Goal: Obtain resource: Download file/media

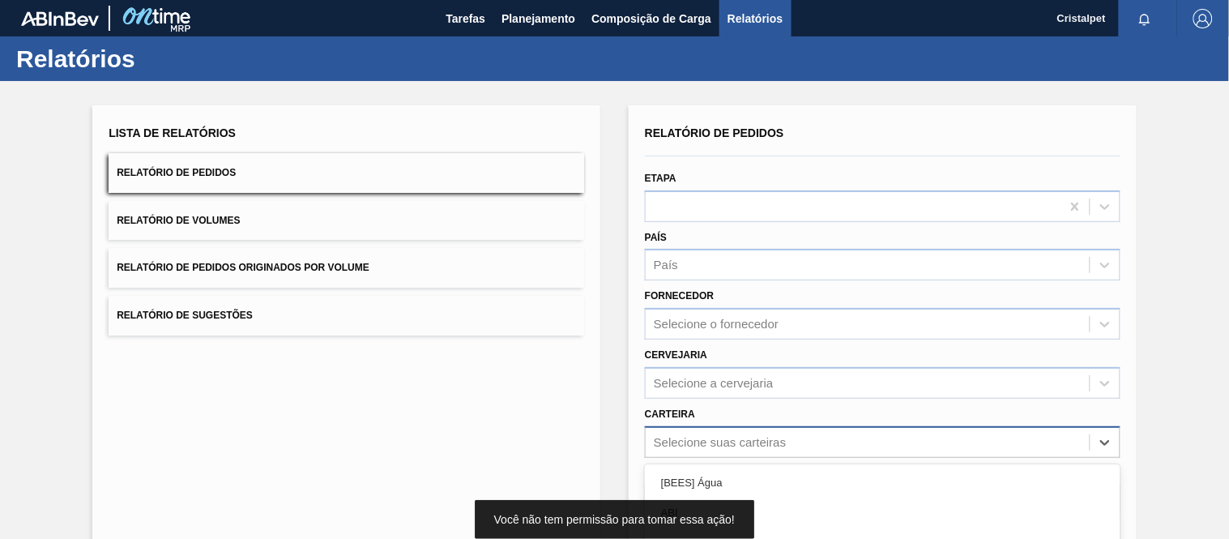
scroll to position [172, 0]
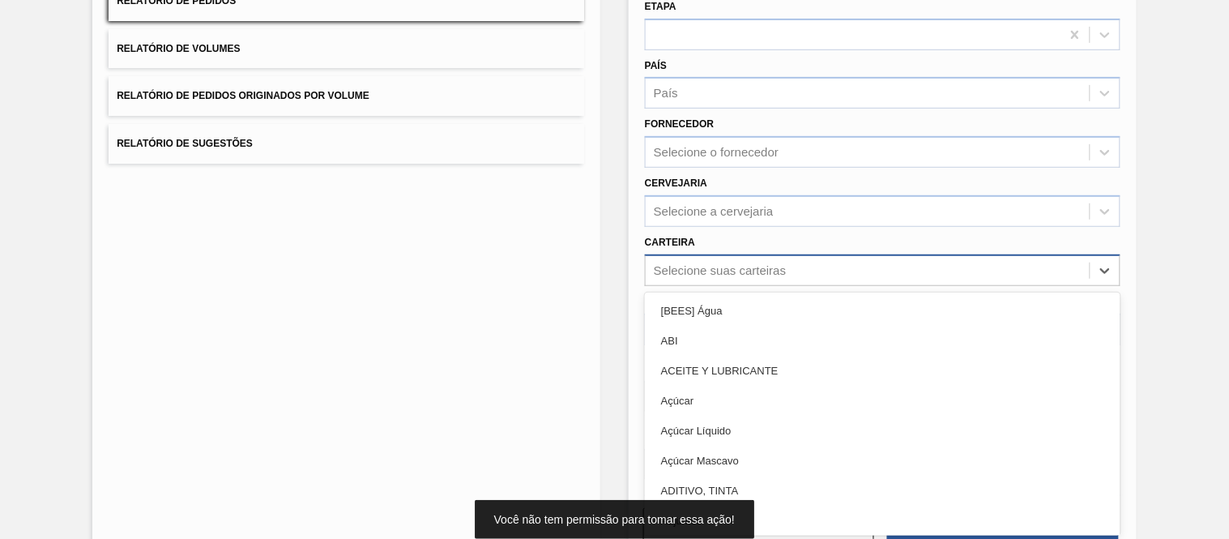
click at [711, 286] on div "option Açúcar Mascavo focused, 6 of 101. 101 results available. Use Up and Down…" at bounding box center [883, 270] width 476 height 32
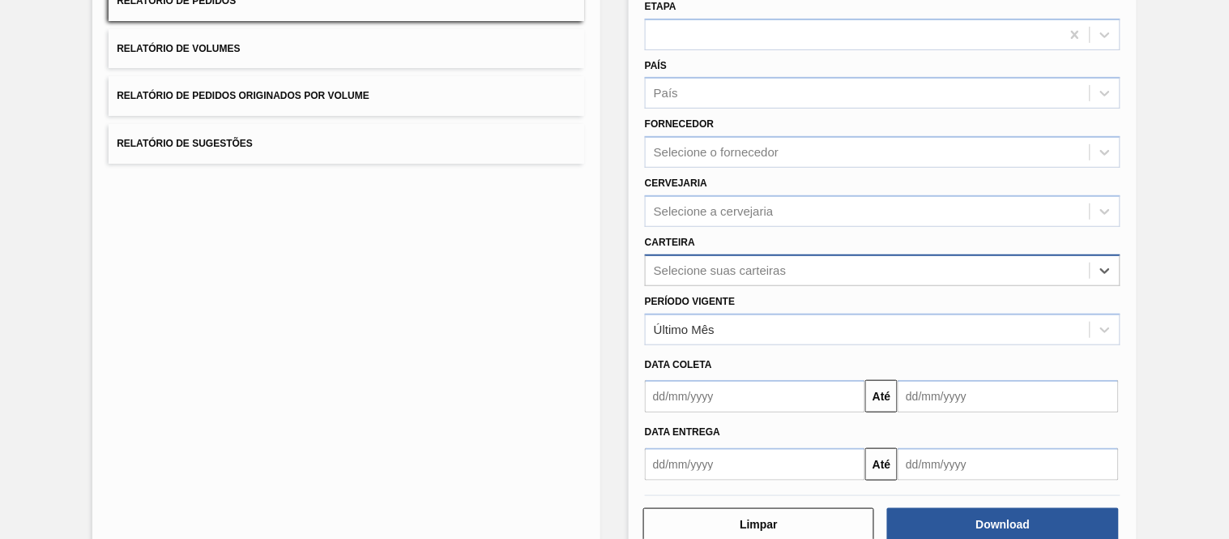
click at [679, 267] on div "Selecione suas carteiras" at bounding box center [720, 270] width 132 height 14
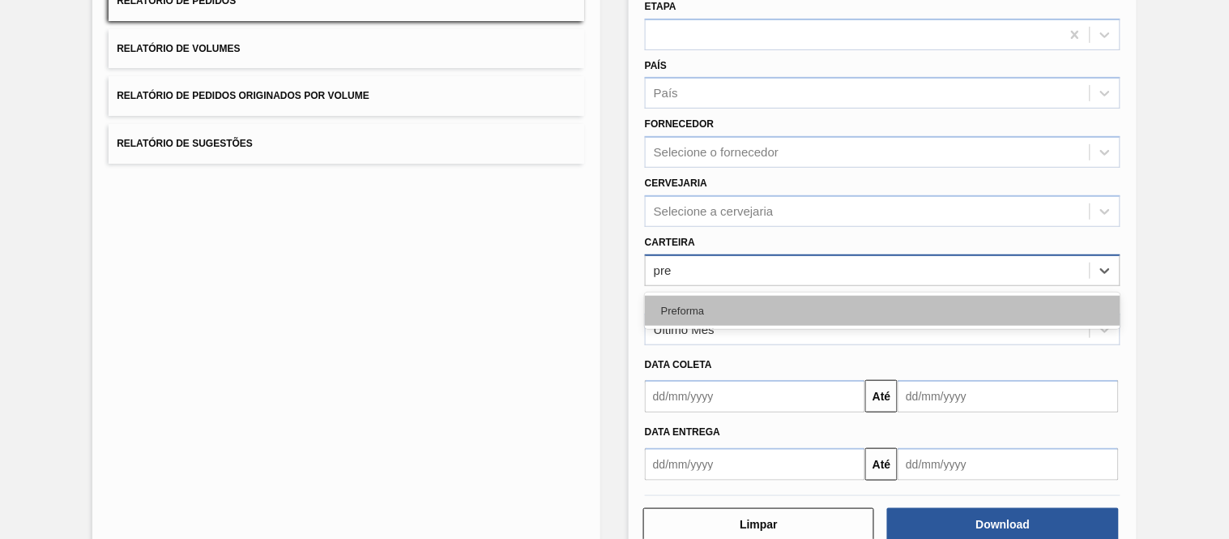
type input "pref"
click at [701, 305] on div "Preforma" at bounding box center [883, 311] width 476 height 30
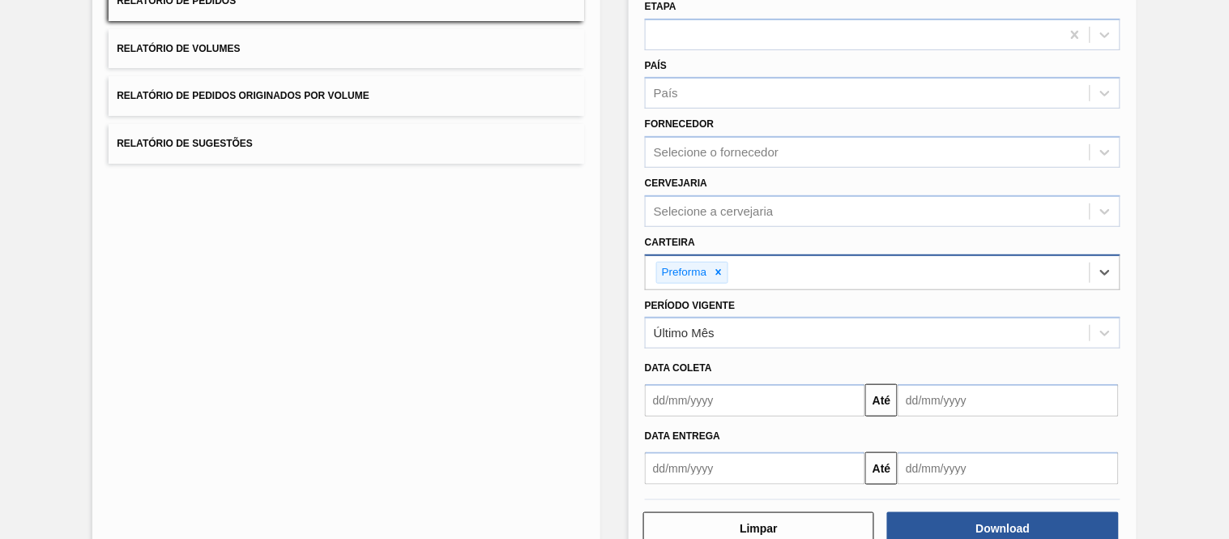
click at [700, 394] on input "text" at bounding box center [755, 400] width 220 height 32
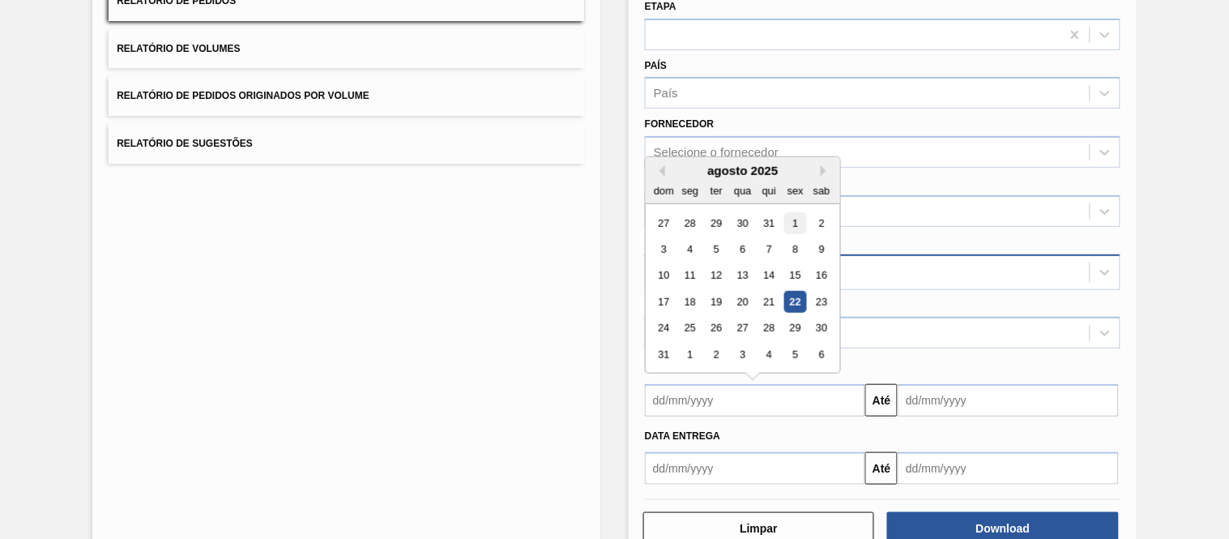
click at [796, 222] on div "1" at bounding box center [795, 223] width 22 height 22
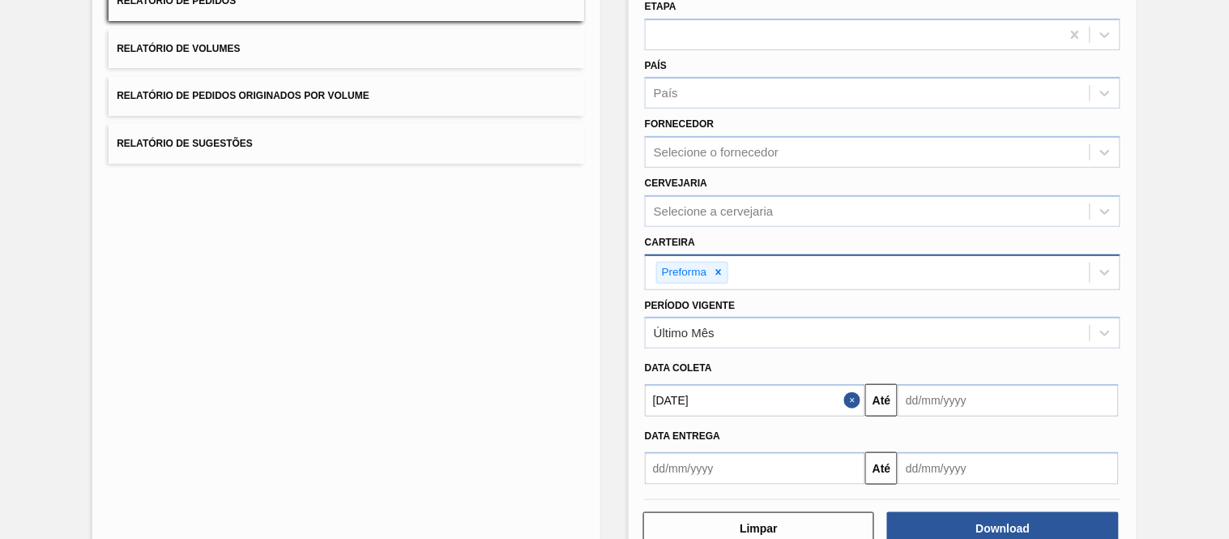
type input "[DATE]"
click at [984, 399] on input "text" at bounding box center [1008, 400] width 220 height 32
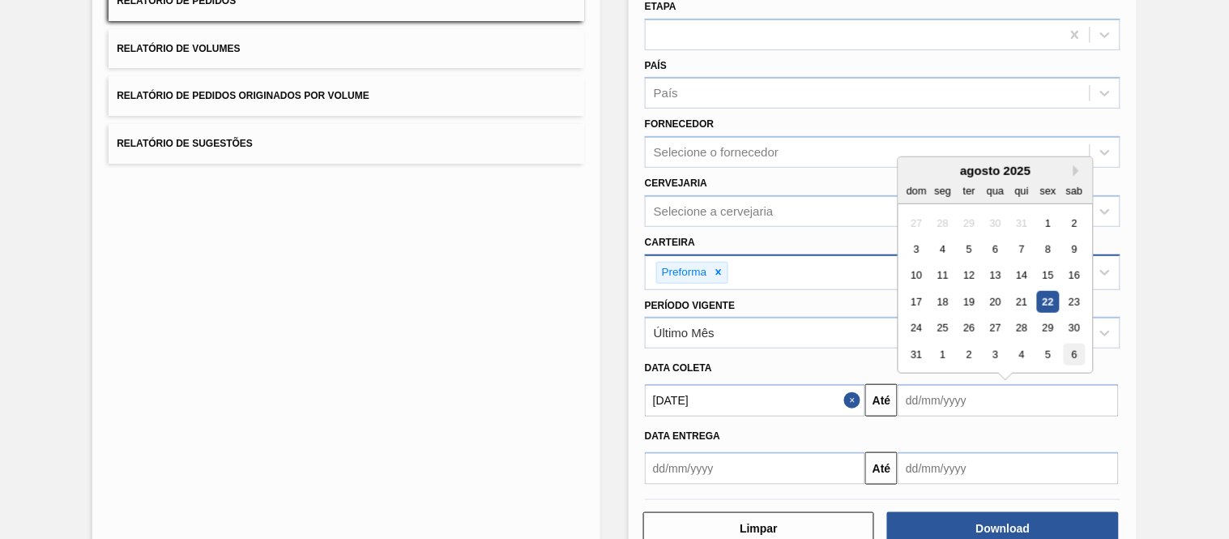
click at [1076, 357] on div "6" at bounding box center [1075, 354] width 22 height 22
type input "[DATE]"
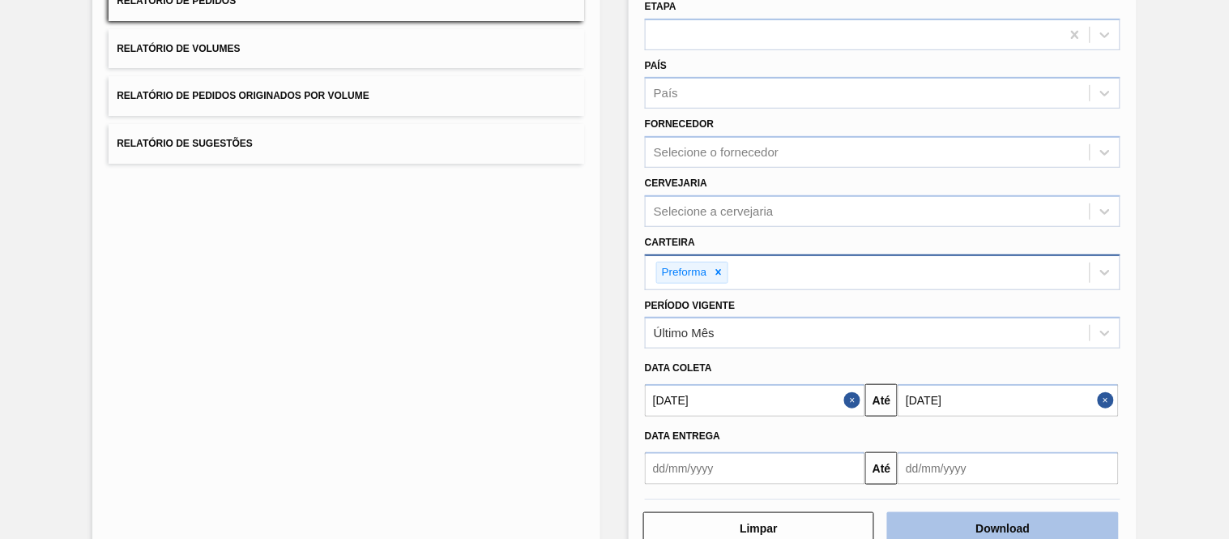
click at [1010, 522] on button "Download" at bounding box center [1002, 528] width 231 height 32
